Goal: Transaction & Acquisition: Purchase product/service

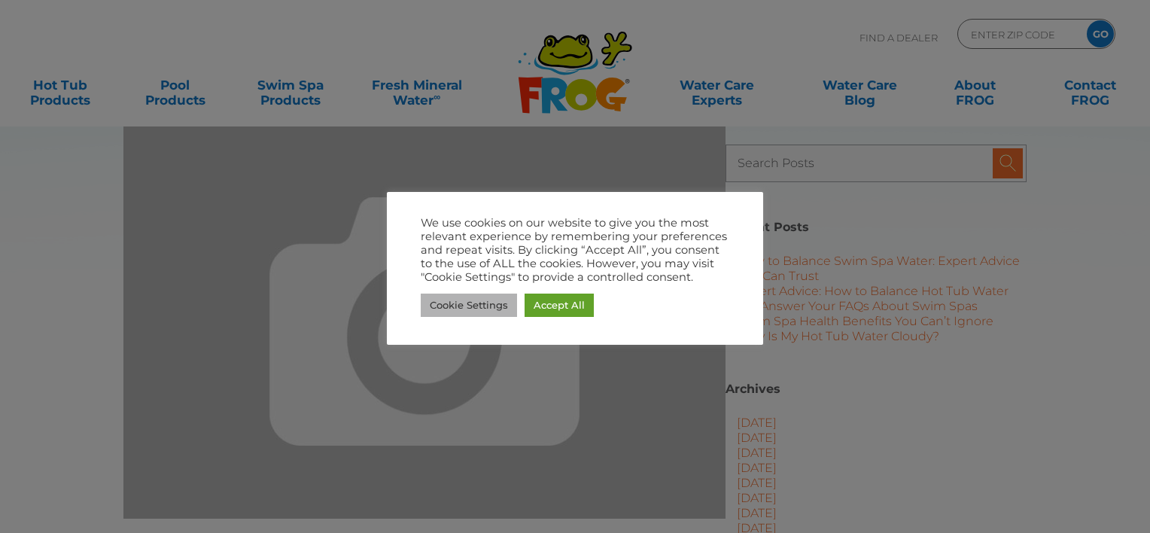
click at [479, 299] on link "Cookie Settings" at bounding box center [469, 305] width 96 height 23
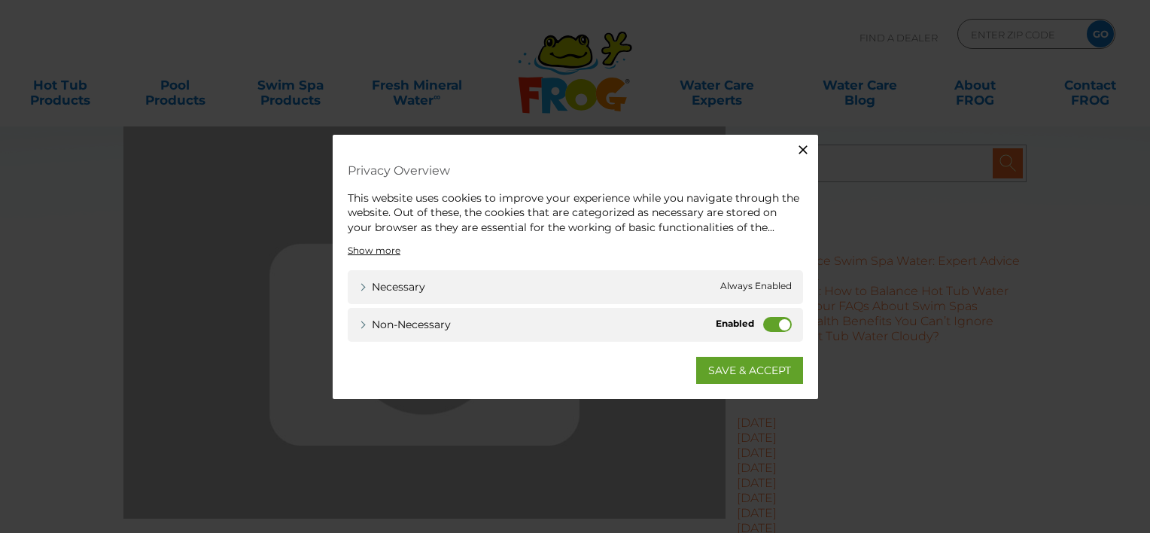
click at [780, 323] on label "Non-necessary" at bounding box center [777, 324] width 29 height 15
click at [0, 0] on input "Non-necessary" at bounding box center [0, 0] width 0 height 0
click at [756, 370] on link "SAVE & ACCEPT" at bounding box center [749, 370] width 107 height 27
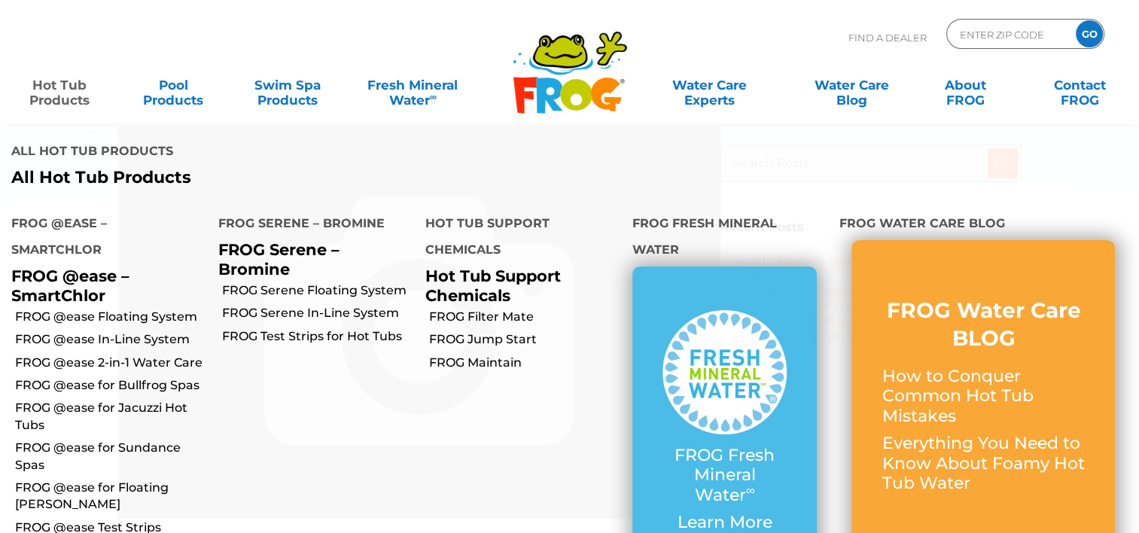
click at [75, 90] on link "Hot Tub Products" at bounding box center [59, 85] width 89 height 30
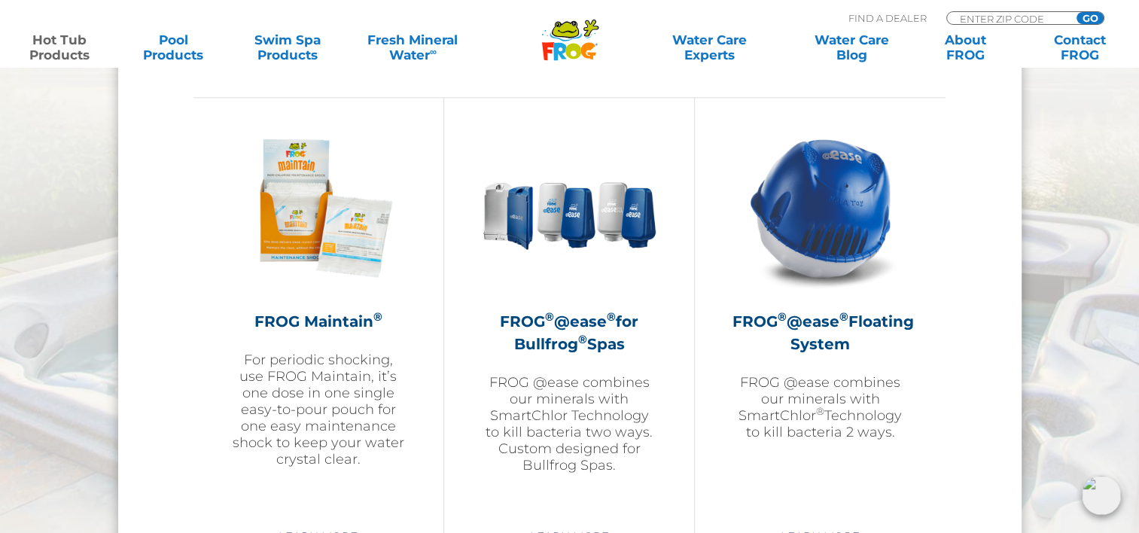
scroll to position [1656, 0]
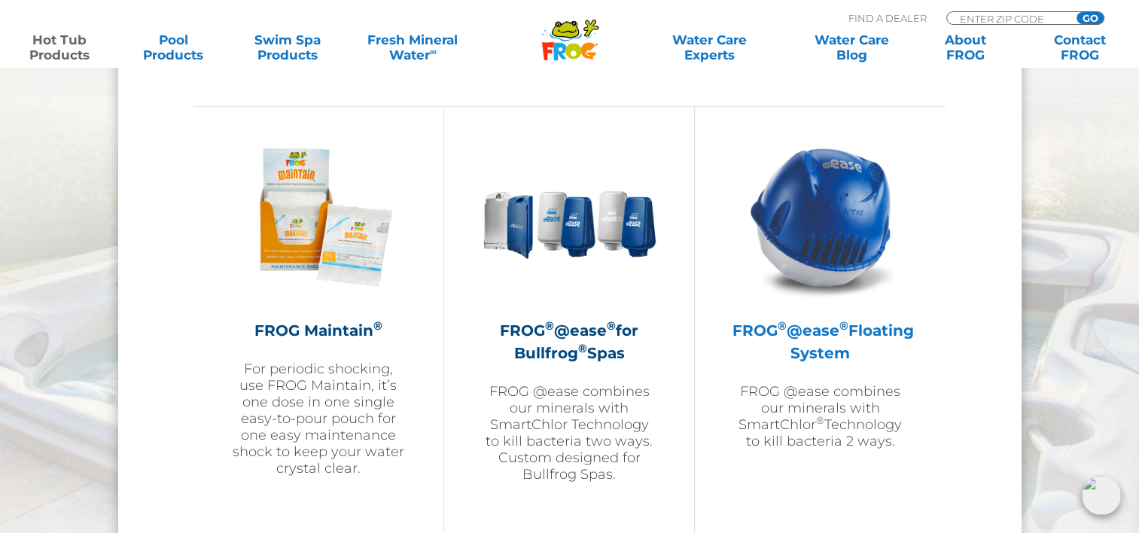
click at [816, 335] on h2 "FROG ® @ease ® Floating System" at bounding box center [819, 341] width 175 height 45
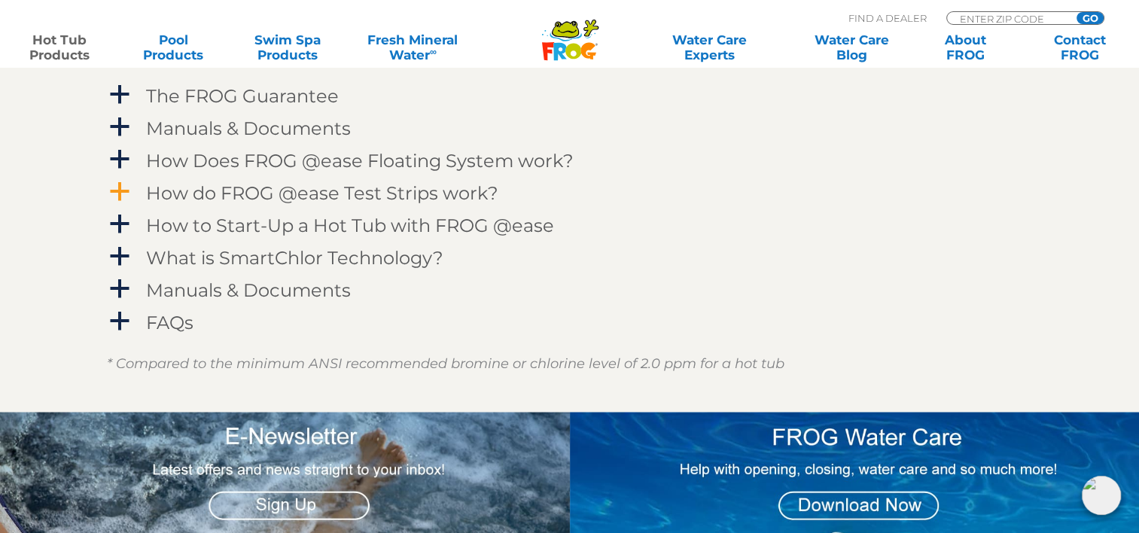
scroll to position [1656, 0]
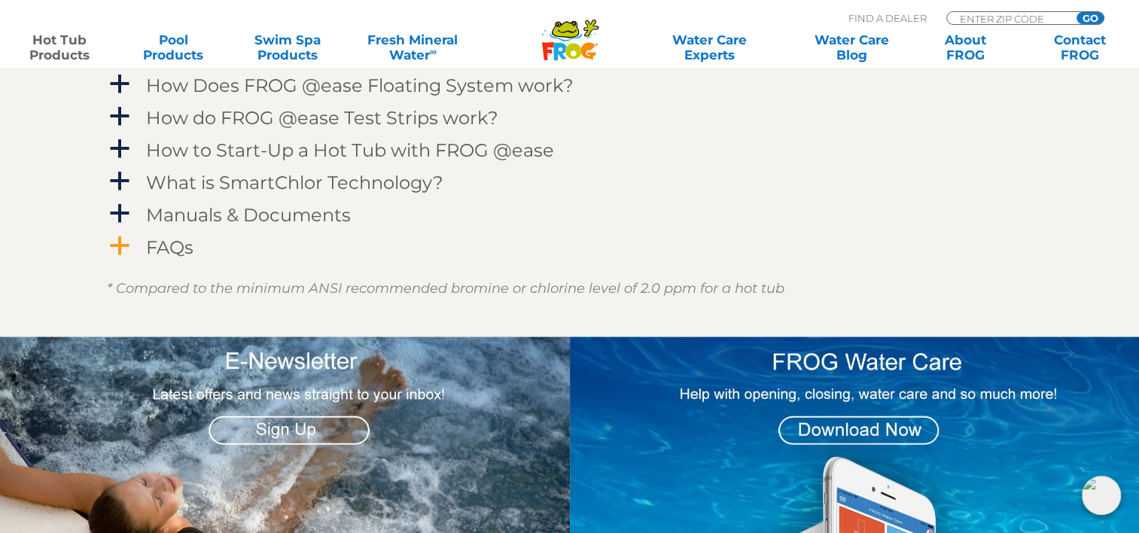
click at [120, 248] on span "a" at bounding box center [119, 246] width 23 height 23
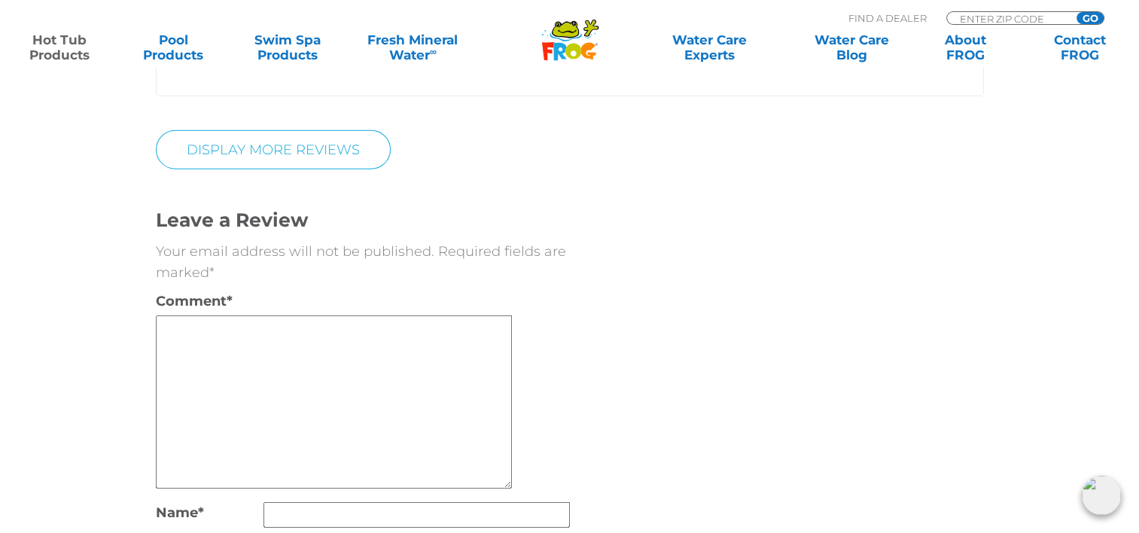
scroll to position [3914, 0]
